Goal: Navigation & Orientation: Find specific page/section

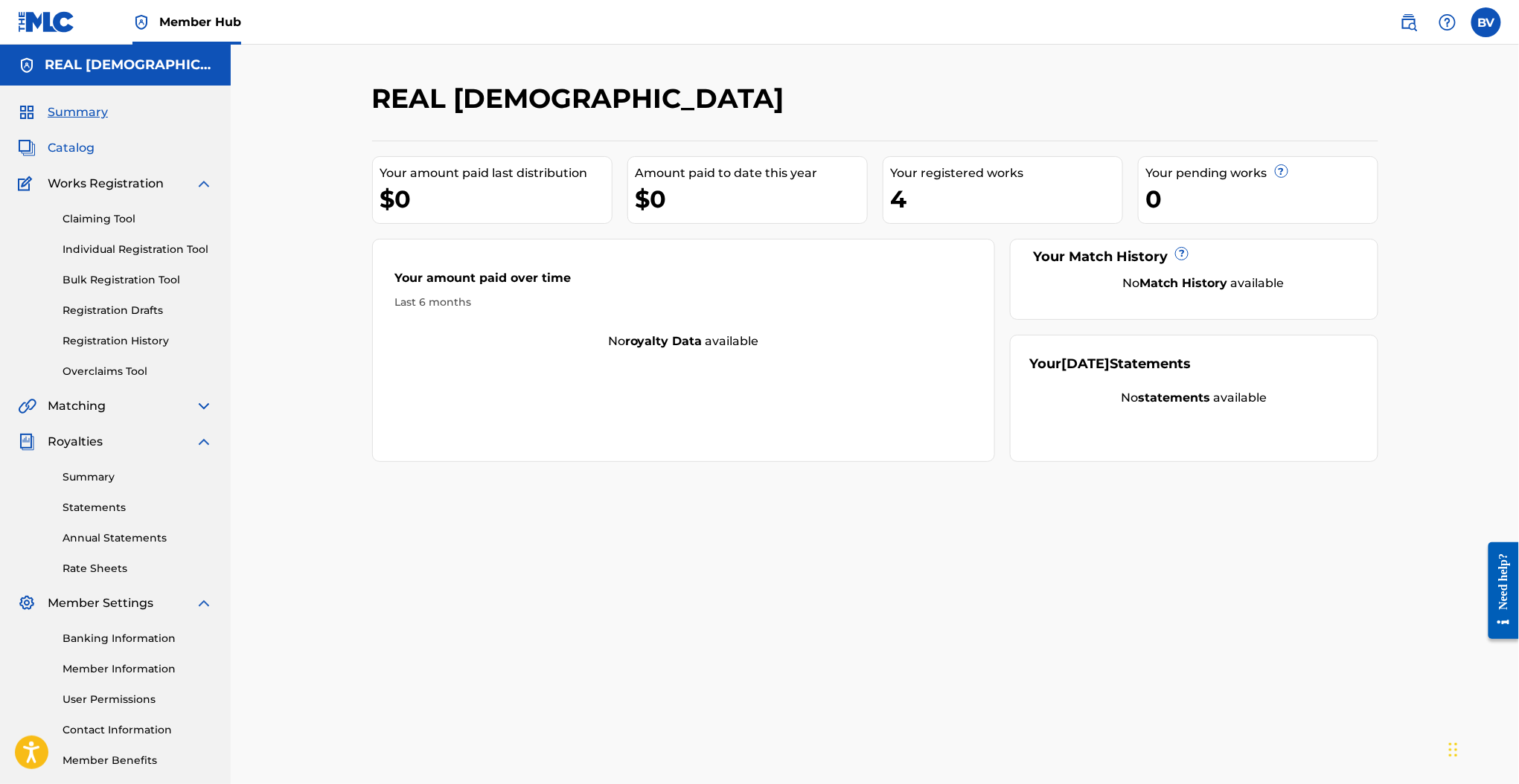
click at [93, 154] on span "Catalog" at bounding box center [71, 147] width 47 height 18
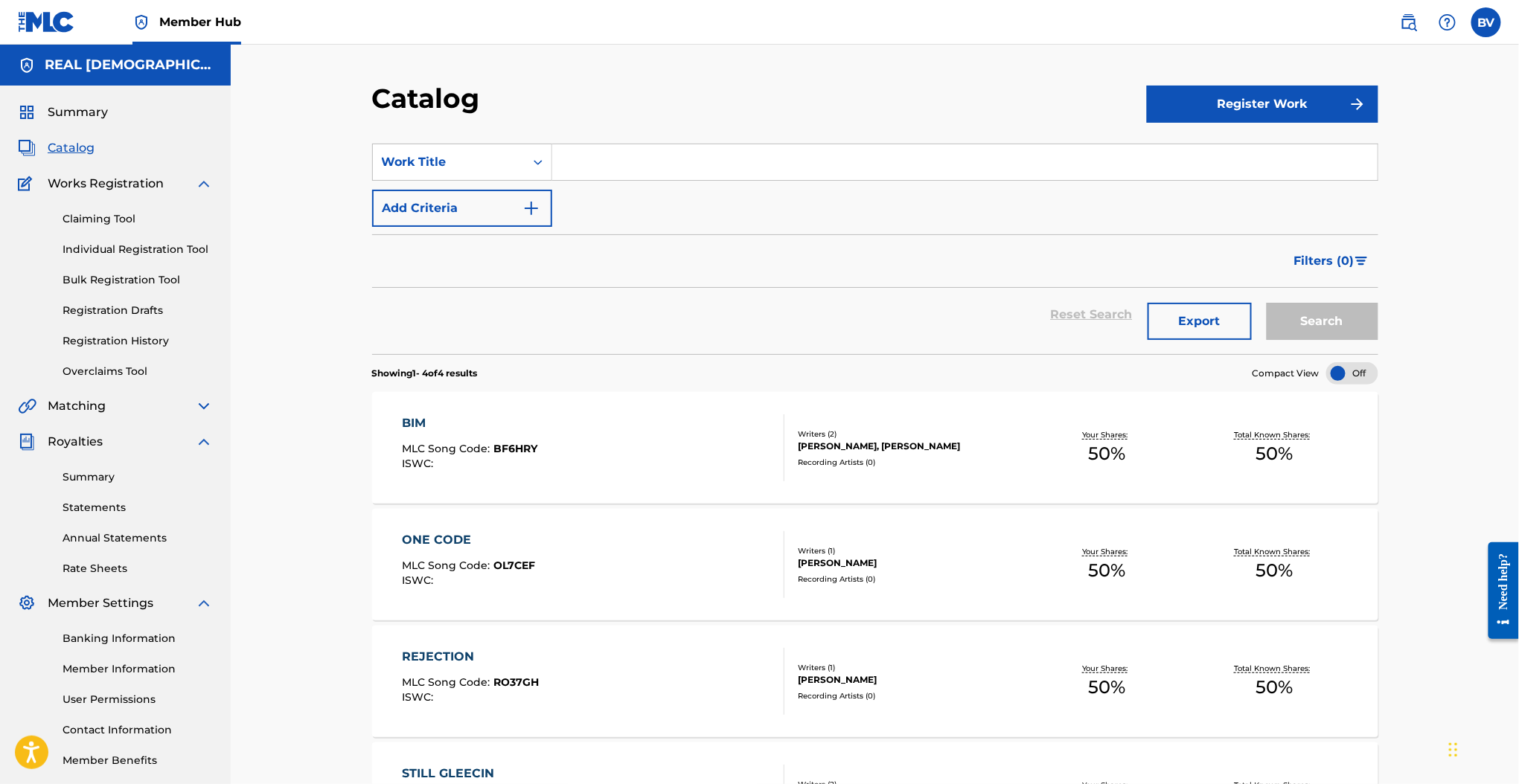
click at [108, 111] on div "Summary" at bounding box center [115, 112] width 195 height 18
click at [63, 95] on div "Summary Catalog Works Registration Claiming Tool Individual Registration Tool B…" at bounding box center [115, 436] width 231 height 701
click at [70, 108] on span "Summary" at bounding box center [77, 112] width 60 height 18
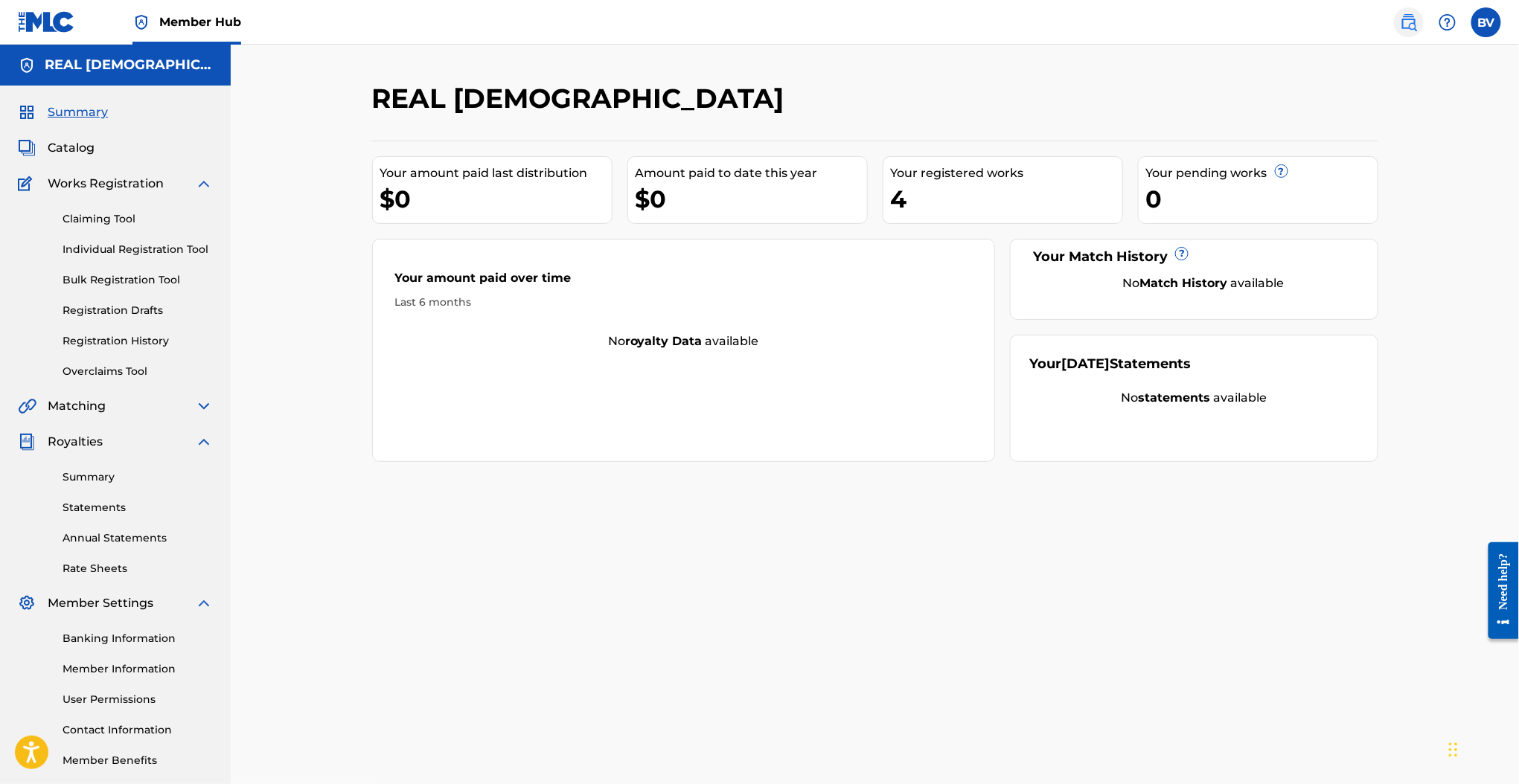
click at [1411, 21] on img at bounding box center [1409, 22] width 18 height 18
click at [118, 532] on link "Annual Statements" at bounding box center [137, 539] width 150 height 16
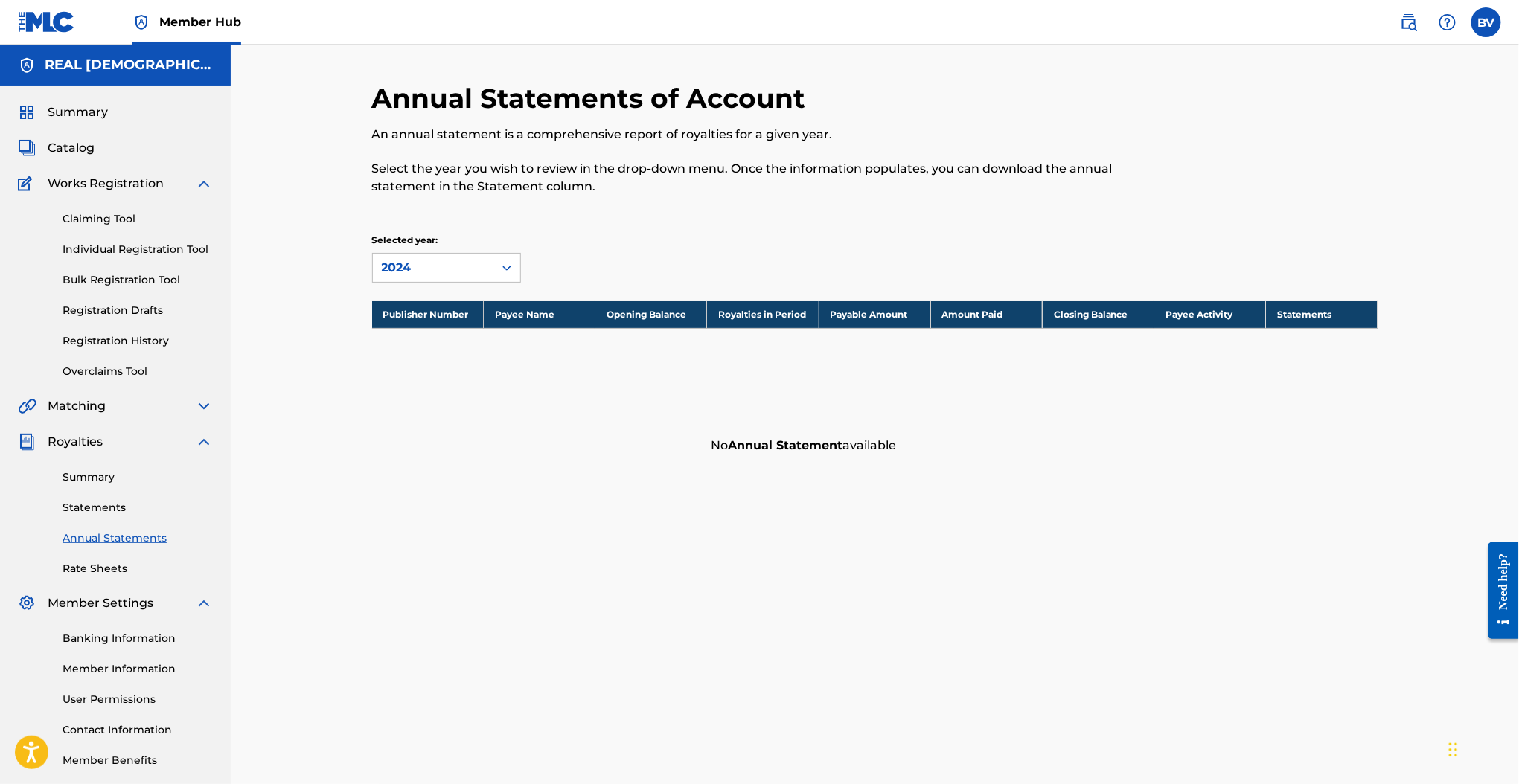
click at [108, 559] on div "Summary Statements Annual Statements Rate Sheets" at bounding box center [115, 513] width 195 height 126
click at [108, 572] on link "Rate Sheets" at bounding box center [137, 569] width 150 height 16
